Goal: Information Seeking & Learning: Learn about a topic

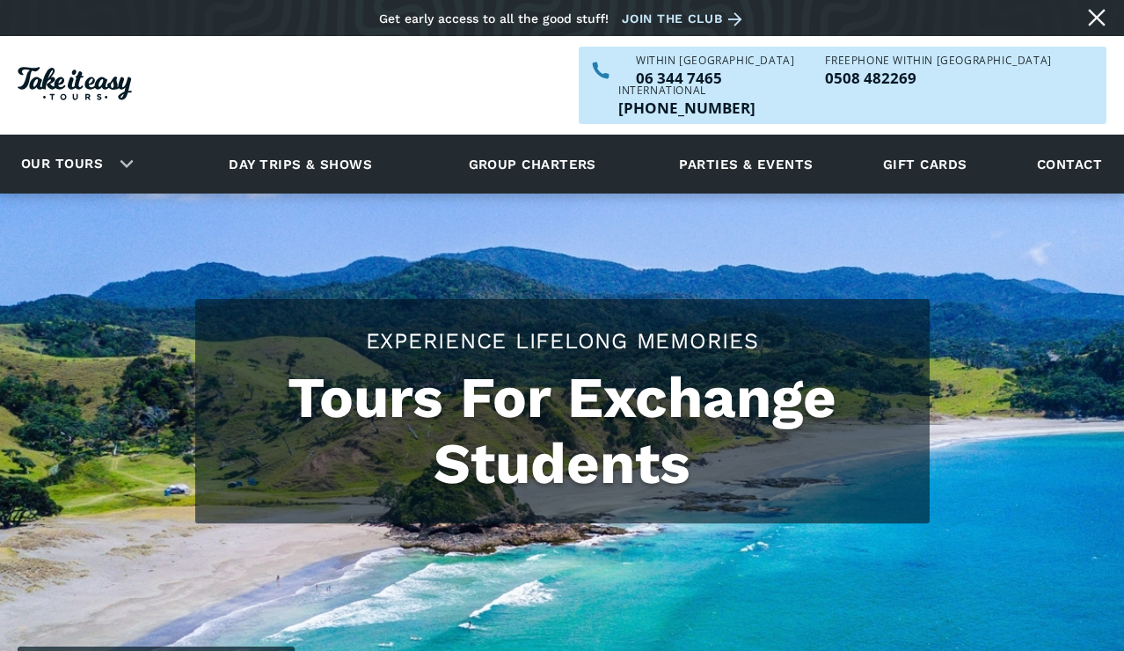
click at [126, 140] on div "Our tours" at bounding box center [73, 164] width 147 height 48
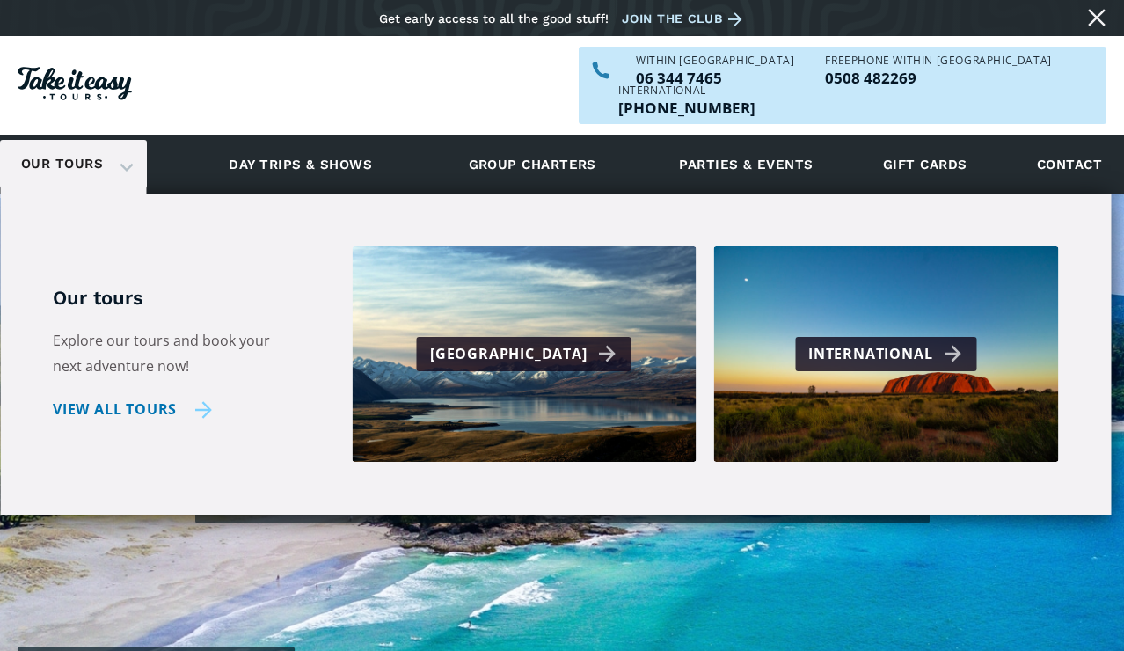
click at [159, 397] on link "View all tours" at bounding box center [132, 410] width 159 height 26
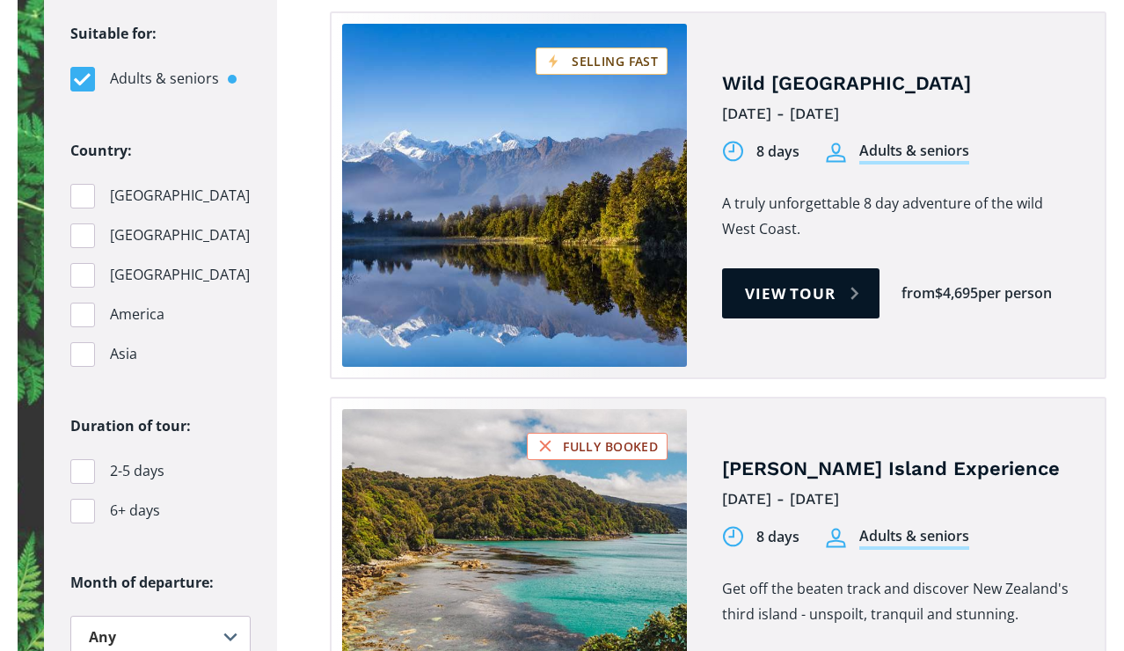
scroll to position [1824, 0]
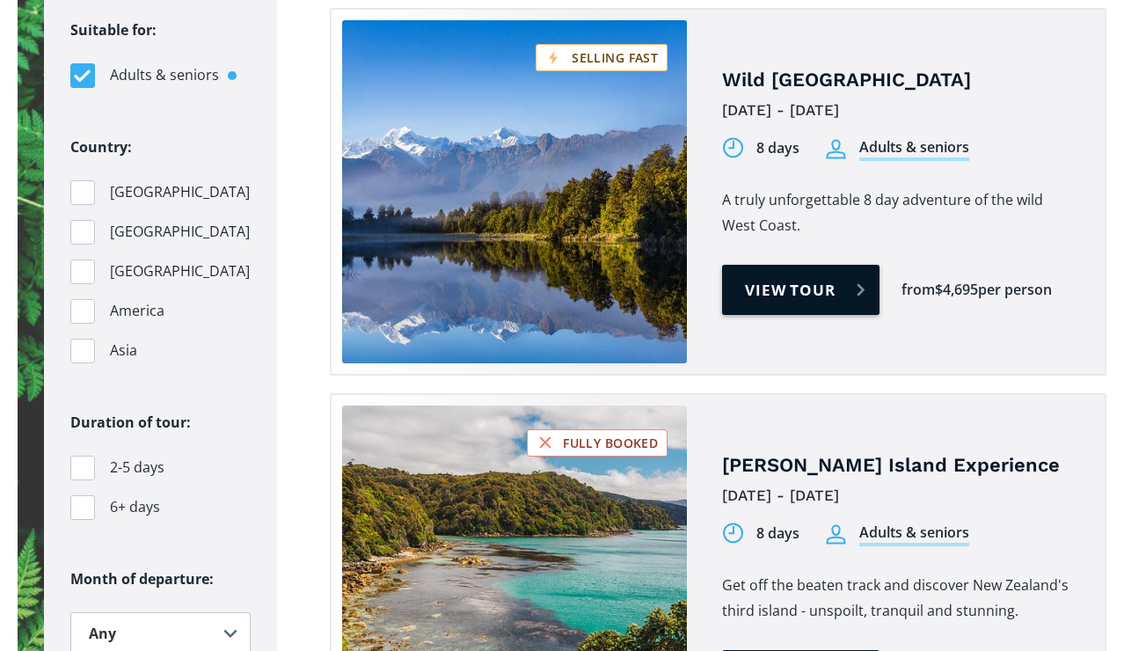
click at [763, 269] on link "View tour" at bounding box center [800, 290] width 157 height 50
click at [83, 220] on div "Filters" at bounding box center [82, 232] width 25 height 25
click at [82, 226] on input "Australia" at bounding box center [75, 231] width 11 height 11
click at [83, 220] on div "Filters" at bounding box center [82, 232] width 25 height 25
click at [82, 226] on input "Australia" at bounding box center [75, 231] width 11 height 11
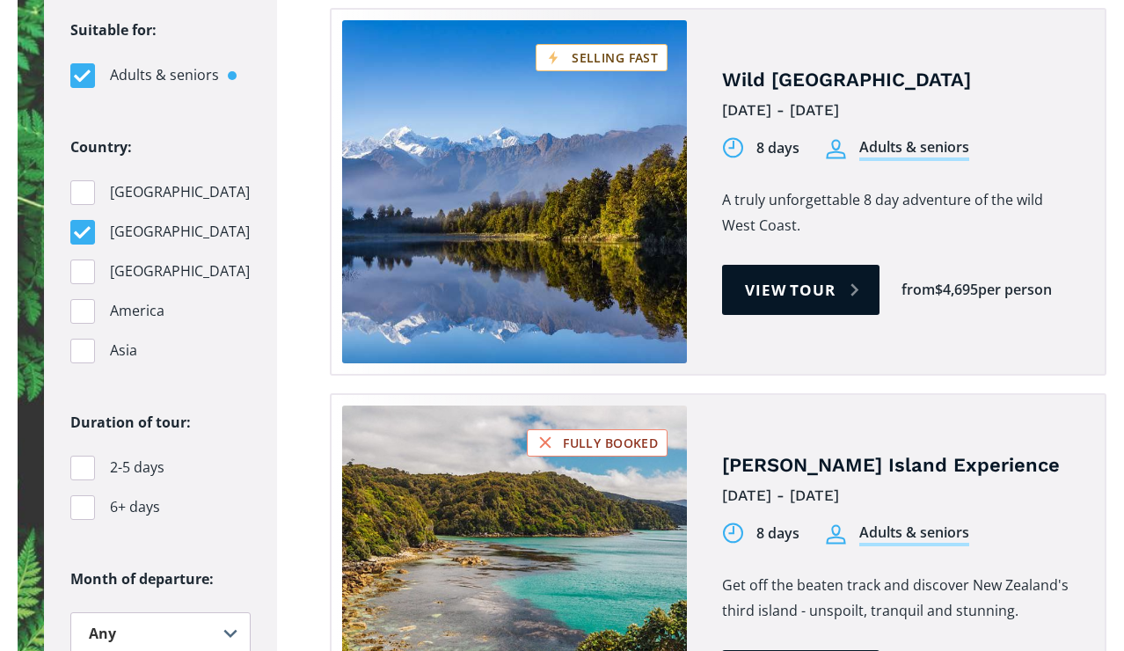
click at [83, 220] on div "Filters" at bounding box center [82, 232] width 25 height 25
click at [82, 226] on input "Australia" at bounding box center [75, 231] width 11 height 11
click at [83, 220] on div "Filters" at bounding box center [82, 232] width 25 height 25
click at [82, 226] on input "Australia" at bounding box center [75, 231] width 11 height 11
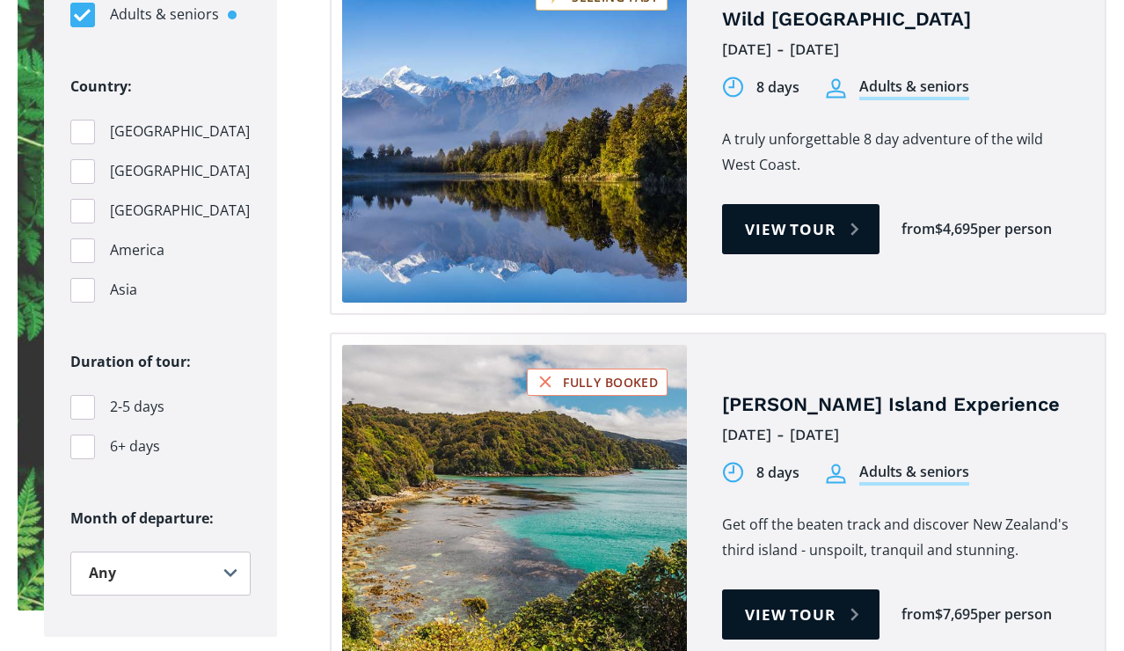
scroll to position [1847, 0]
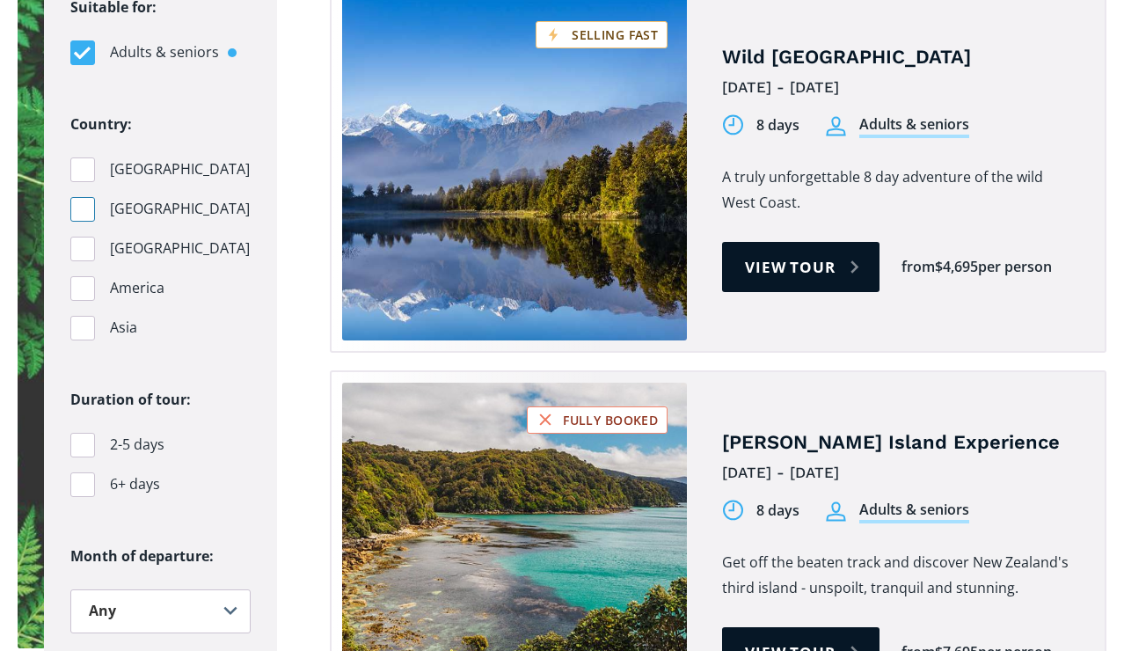
click at [82, 197] on div "Filters" at bounding box center [82, 209] width 25 height 25
click at [82, 203] on input "Australia" at bounding box center [75, 208] width 11 height 11
checkbox input "true"
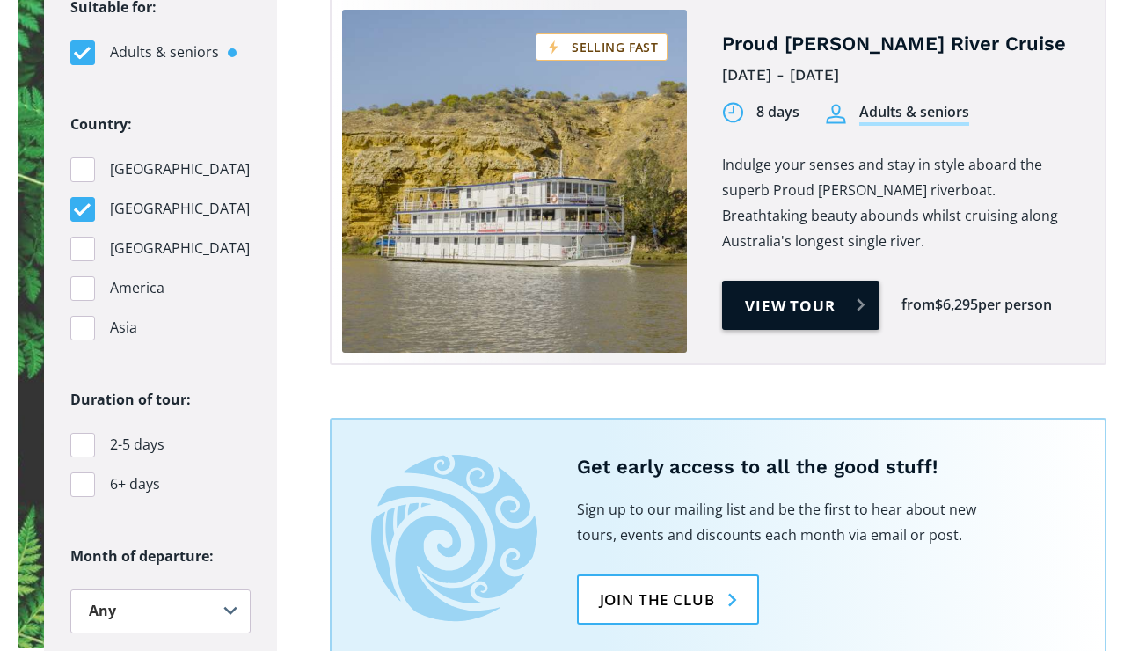
click at [763, 284] on link "View tour" at bounding box center [800, 306] width 157 height 50
click at [768, 281] on link "View tour" at bounding box center [800, 306] width 157 height 50
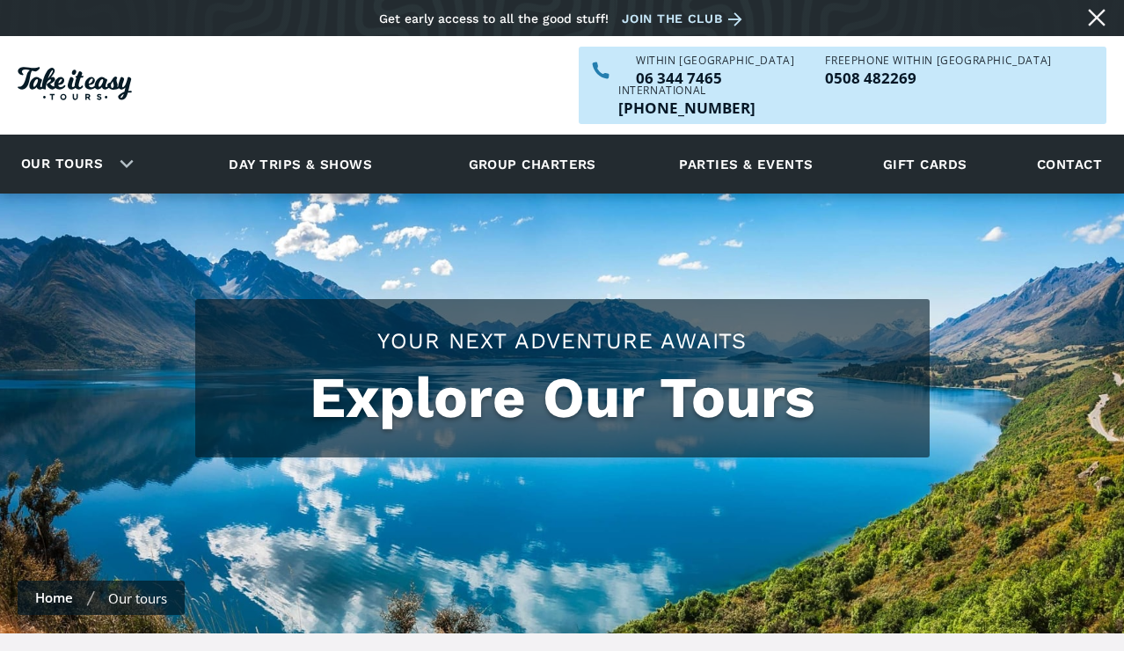
scroll to position [1010, 0]
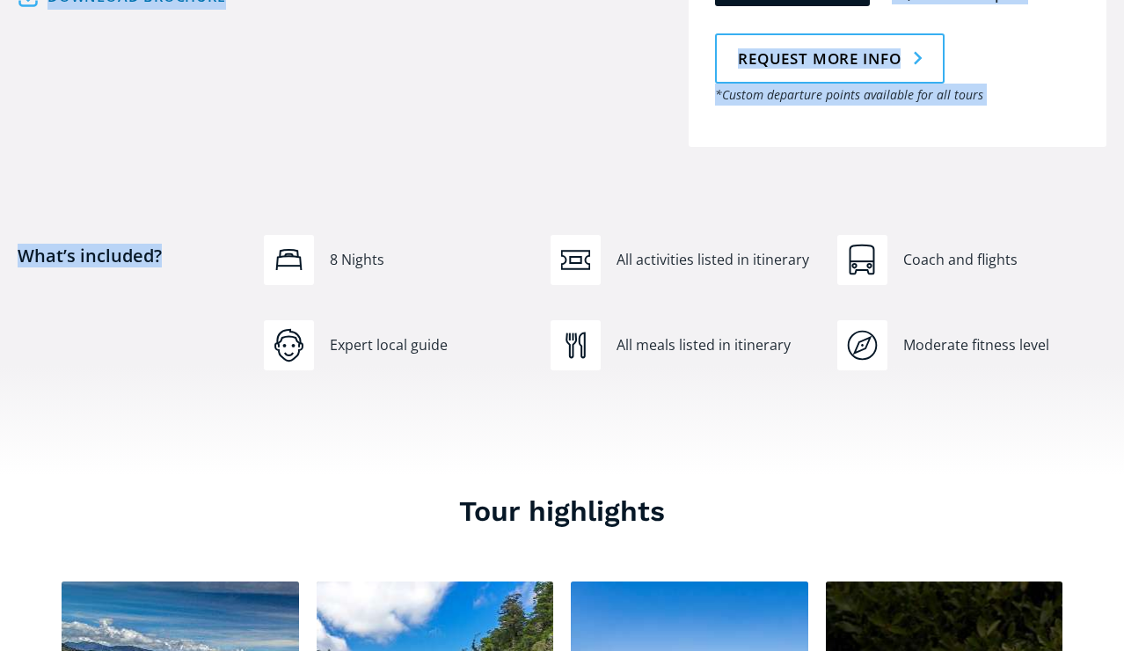
scroll to position [934, 0]
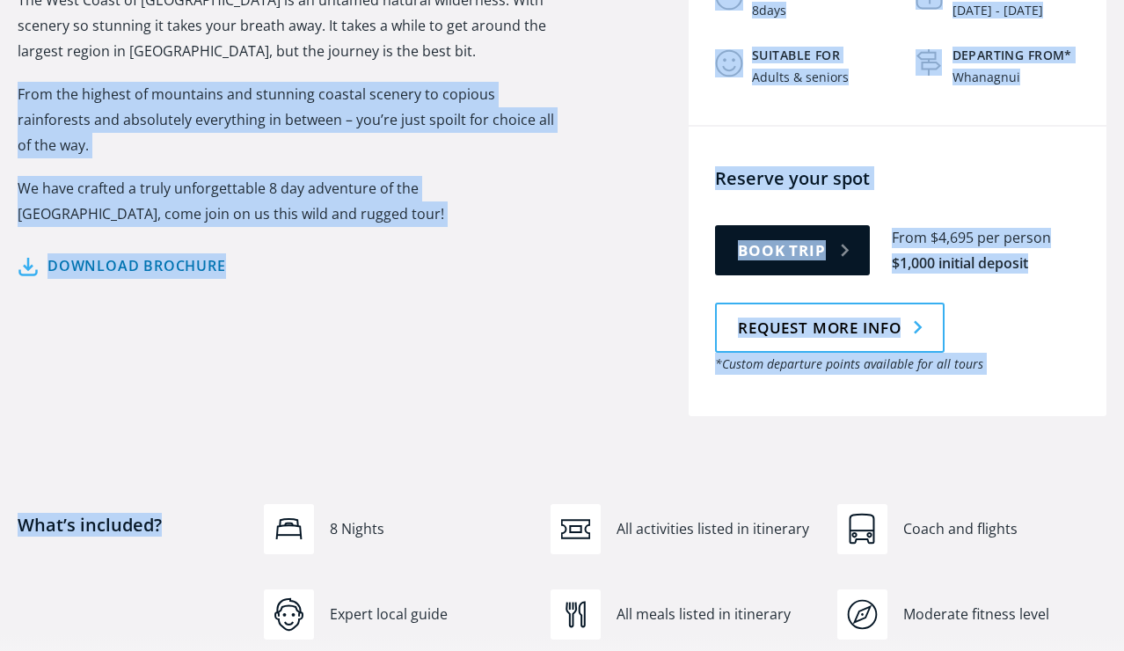
drag, startPoint x: 208, startPoint y: 106, endPoint x: 405, endPoint y: 332, distance: 301.1
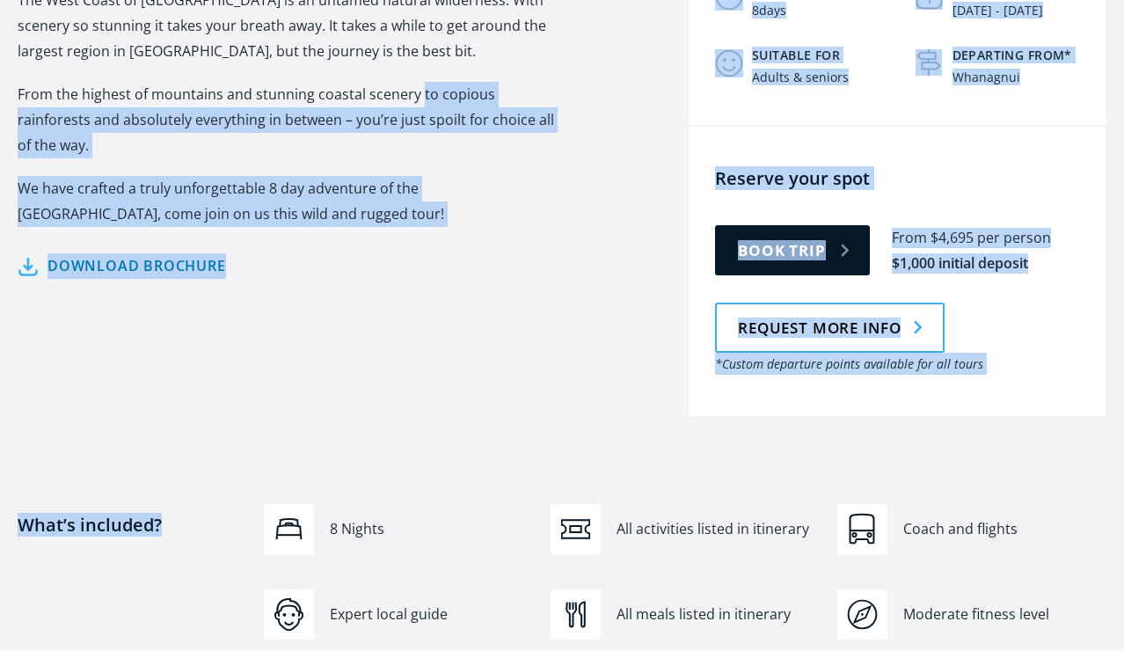
scroll to position [872, 0]
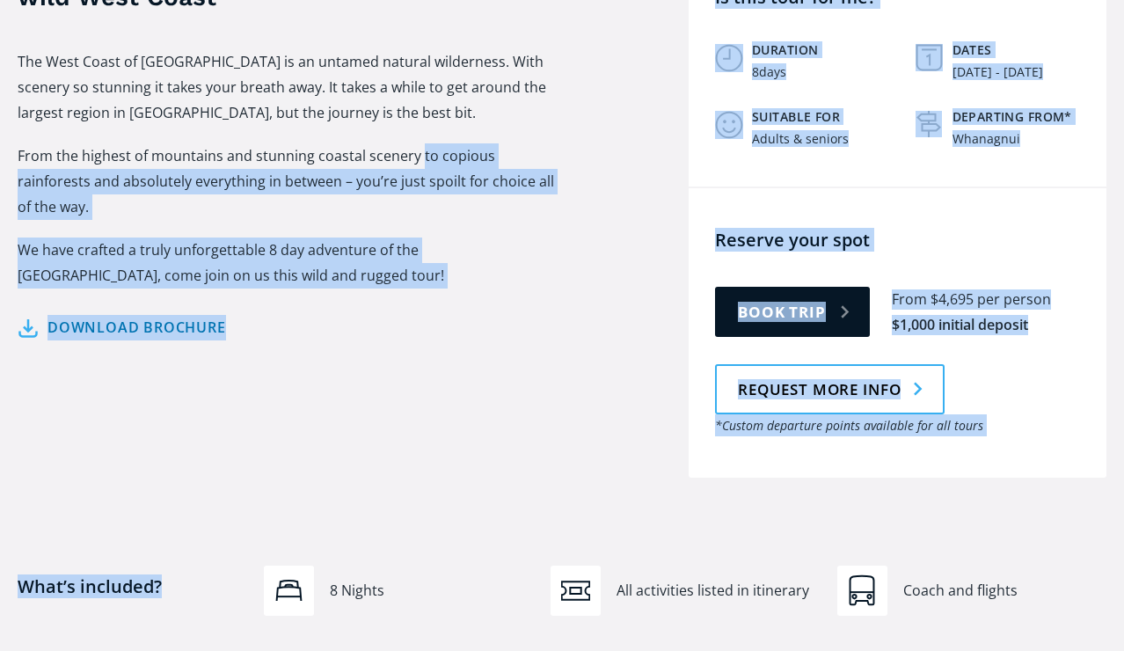
click at [405, 332] on div "A truly unforgettable 8 day adventure of the wild West Coast The West Coast of …" at bounding box center [290, 211] width 545 height 532
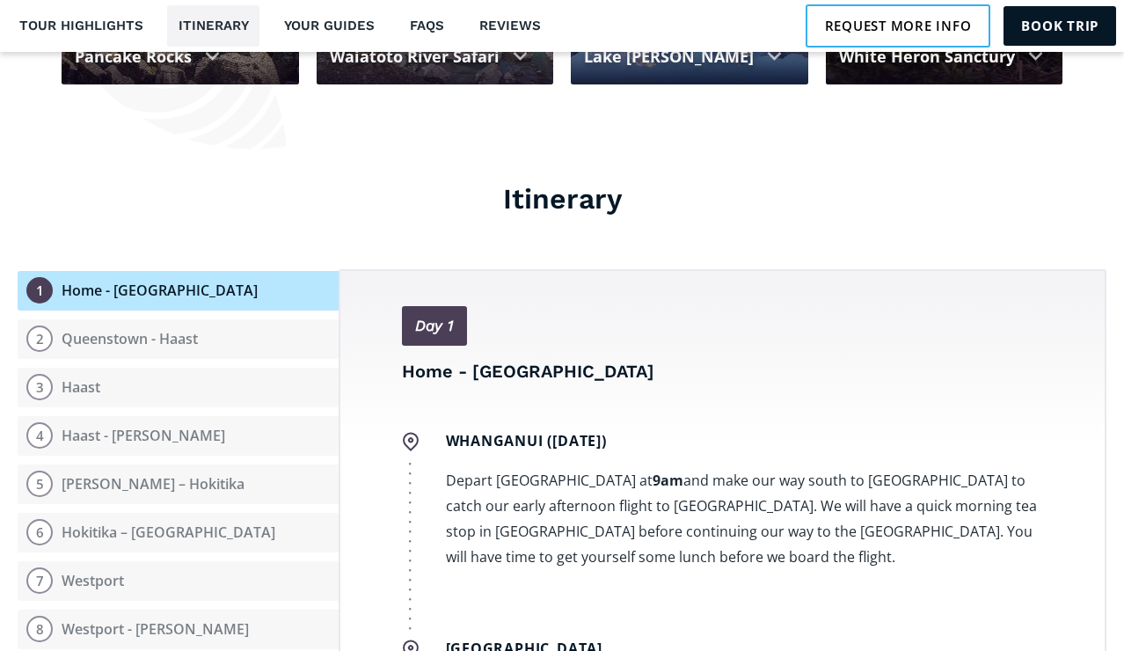
scroll to position [1668, 0]
